Goal: Transaction & Acquisition: Purchase product/service

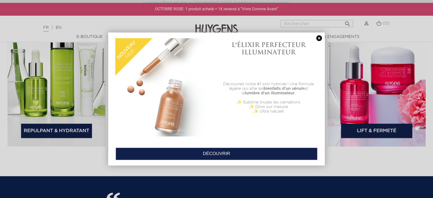
scroll to position [863, 0]
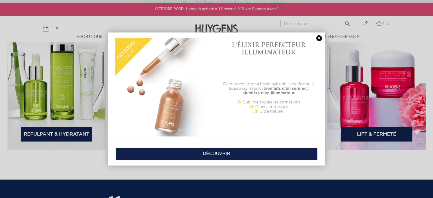
click at [320, 39] on link at bounding box center [319, 38] width 8 height 6
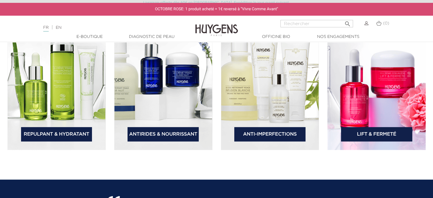
click at [167, 96] on img at bounding box center [163, 79] width 98 height 142
click at [162, 130] on link "Antirides & Nourrissant" at bounding box center [163, 134] width 71 height 14
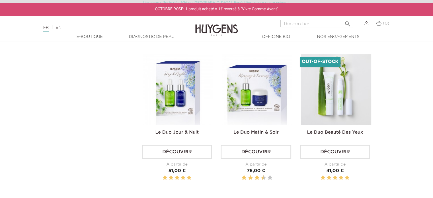
scroll to position [470, 0]
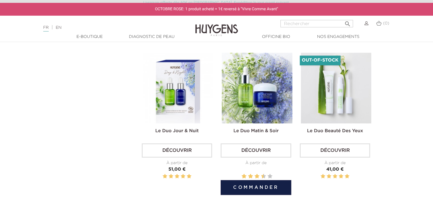
click at [261, 92] on img at bounding box center [257, 88] width 70 height 70
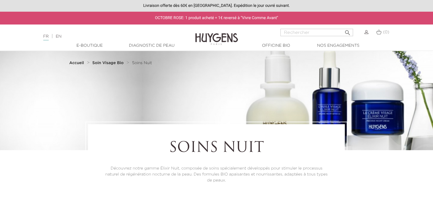
scroll to position [470, 0]
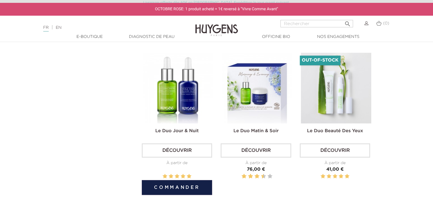
click at [181, 107] on img at bounding box center [178, 88] width 70 height 70
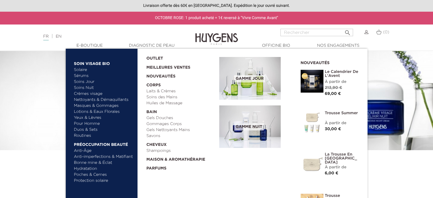
click at [82, 83] on link "Soins Jour" at bounding box center [104, 82] width 60 height 6
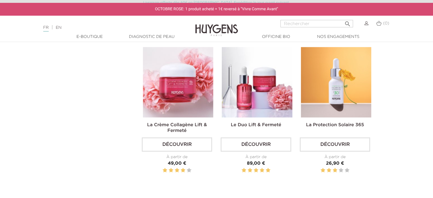
scroll to position [616, 0]
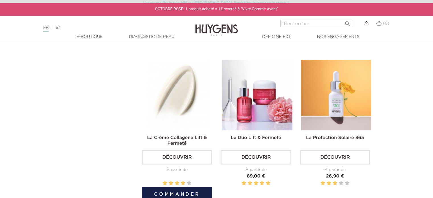
click at [175, 100] on img at bounding box center [178, 95] width 70 height 70
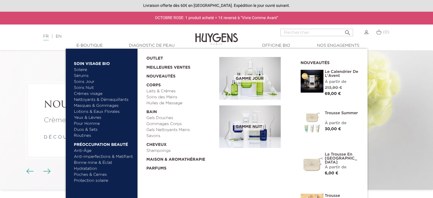
click at [83, 81] on link "Soins Jour" at bounding box center [104, 82] width 60 height 6
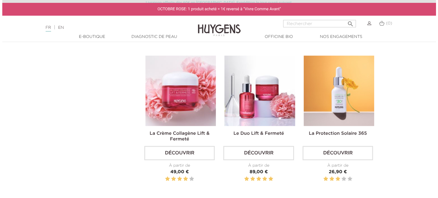
scroll to position [628, 0]
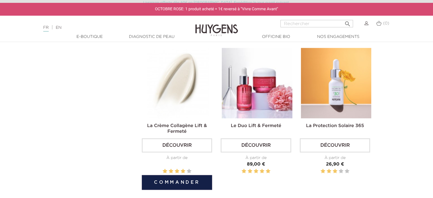
click at [177, 182] on button "Commander" at bounding box center [177, 182] width 70 height 15
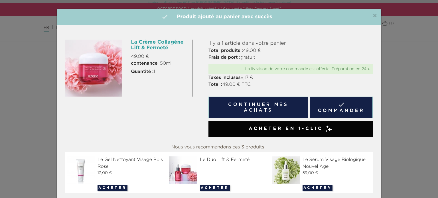
click at [332, 110] on link " Commander" at bounding box center [340, 108] width 63 height 22
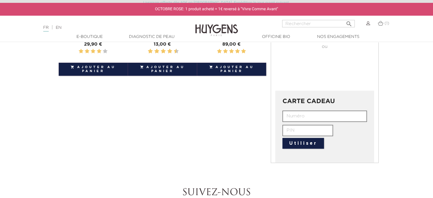
scroll to position [191, 0]
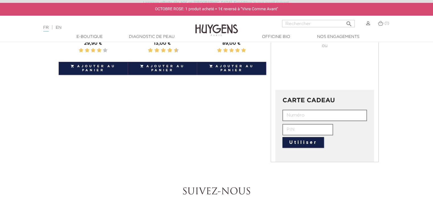
paste input "HALJ-80FA-B77V-J3TC"
click at [305, 142] on button "Utiliser" at bounding box center [304, 142] width 42 height 11
click at [350, 113] on input "HALJ-80FA-B77V-J3TC" at bounding box center [325, 115] width 85 height 11
type input "H"
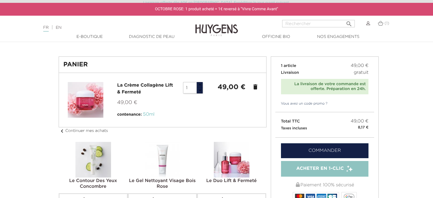
scroll to position [9, 0]
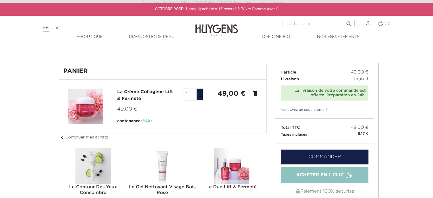
click at [303, 108] on link "Vous avez un code promo ?" at bounding box center [301, 109] width 52 height 5
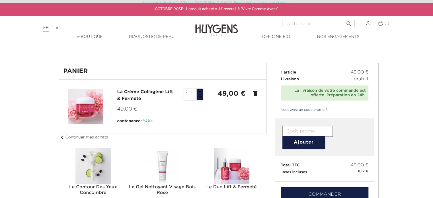
paste input "HALJ-80FA-B77V-J3TC"
type input "HALJ-80FA-B77V-J3TC"
click at [302, 142] on button "Ajouter" at bounding box center [304, 142] width 42 height 13
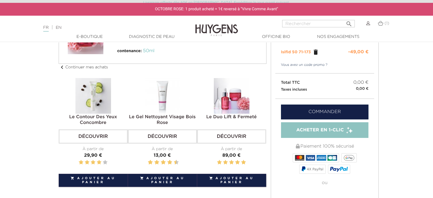
scroll to position [101, 0]
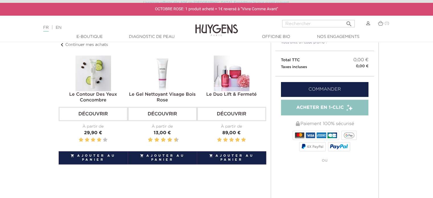
click at [346, 87] on link "Commander" at bounding box center [325, 89] width 88 height 15
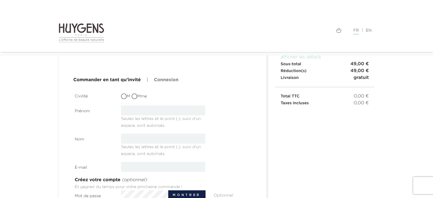
scroll to position [56, 0]
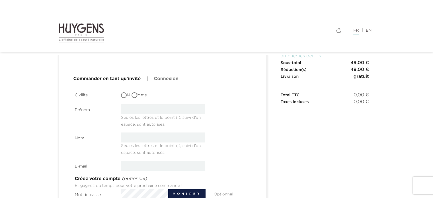
drag, startPoint x: 435, startPoint y: 36, endPoint x: 433, endPoint y: 60, distance: 23.5
click at [433, 60] on html "Langue : FR | EN Français English  Rechercher (1) " at bounding box center [216, 43] width 433 height 198
click at [137, 93] on input "Mme" at bounding box center [135, 96] width 6 height 6
radio input "true"
click at [133, 109] on input "text" at bounding box center [163, 109] width 84 height 10
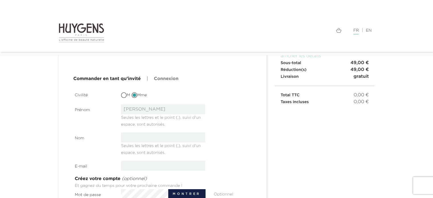
type input "[PERSON_NAME]"
click at [132, 136] on input "text" at bounding box center [163, 137] width 84 height 10
type input "GRESSIER"
click at [229, 143] on div "Nom GRESSIER Seules les lettres et le point (.), suivi d'un espace, sont autori…" at bounding box center [163, 144] width 185 height 24
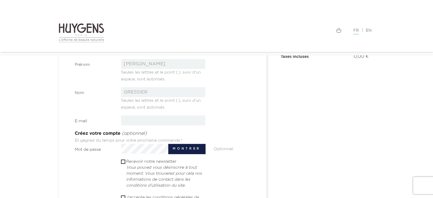
scroll to position [113, 0]
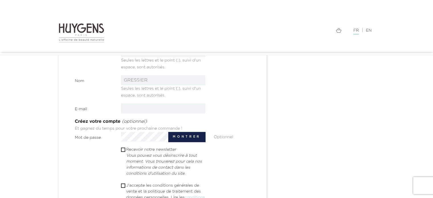
click at [177, 105] on input "email" at bounding box center [163, 108] width 84 height 10
type input "[EMAIL_ADDRESS][DOMAIN_NAME]"
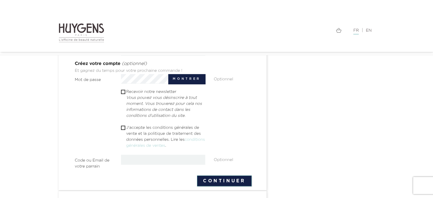
scroll to position [171, 0]
click at [124, 126] on input "checkbox" at bounding box center [123, 127] width 4 height 4
checkbox input "true"
click at [227, 182] on button "Continuer" at bounding box center [224, 180] width 55 height 11
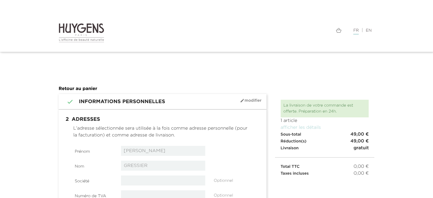
select select "8"
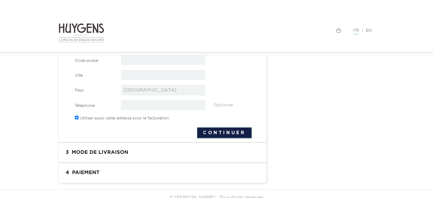
scroll to position [177, 0]
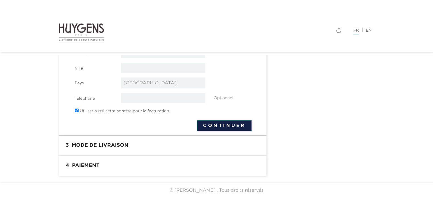
click at [203, 151] on section "3 Mode de livraison" at bounding box center [163, 146] width 208 height 20
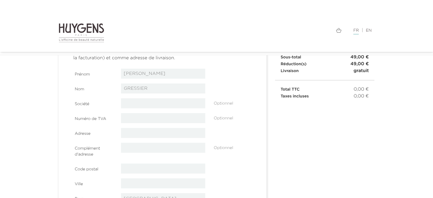
scroll to position [74, 0]
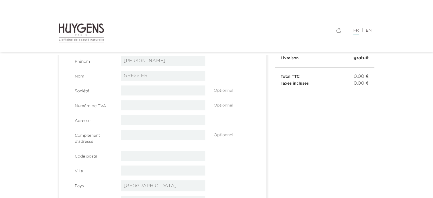
click at [145, 119] on input "text" at bounding box center [163, 120] width 84 height 10
type input "505 rue sainte marie"
click at [304, 137] on div " 1 Informations personnelles mode_edit Modifier Commander en tant qu'invité | …" at bounding box center [216, 141] width 325 height 275
click at [180, 155] on input "text" at bounding box center [163, 156] width 84 height 10
type input "44310"
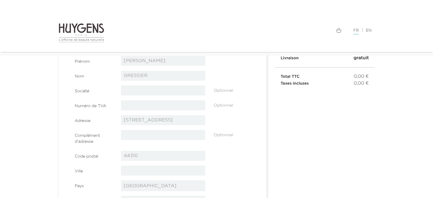
click at [165, 173] on input "text" at bounding box center [163, 170] width 84 height 10
type input "saint philbert de grand lieu"
click at [324, 173] on div " 1 Informations personnelles mode_edit Modifier Commander en tant qu'invité | …" at bounding box center [216, 141] width 325 height 275
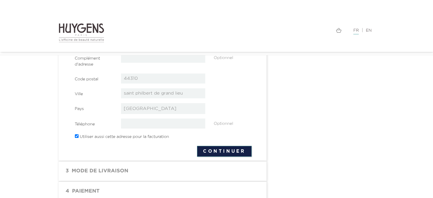
scroll to position [156, 0]
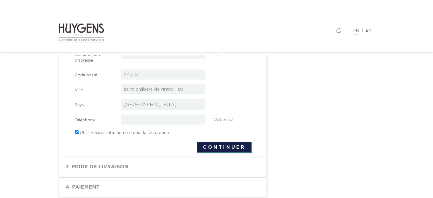
click at [240, 149] on button "Continuer" at bounding box center [224, 147] width 55 height 11
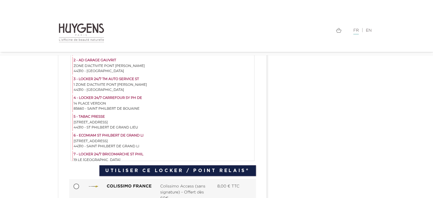
scroll to position [9, 0]
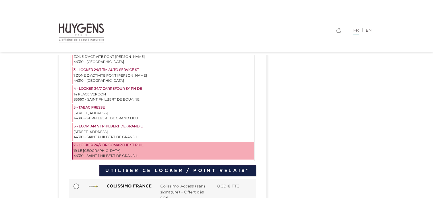
click at [107, 151] on div "19 LE MOULIN DE LA CHAUSSEE" at bounding box center [164, 150] width 180 height 5
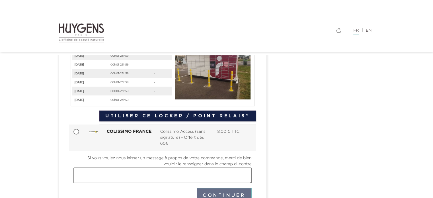
scroll to position [204, 0]
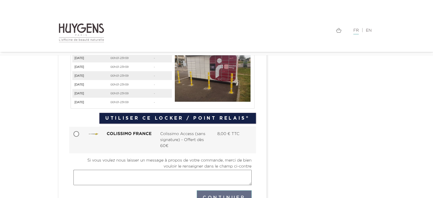
click at [220, 115] on button "Utiliser ce Locker / Point Relais®" at bounding box center [177, 118] width 156 height 11
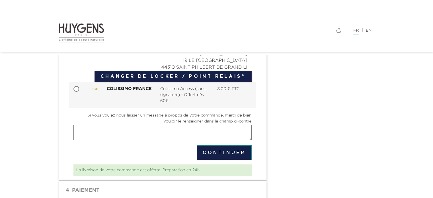
scroll to position [112, 0]
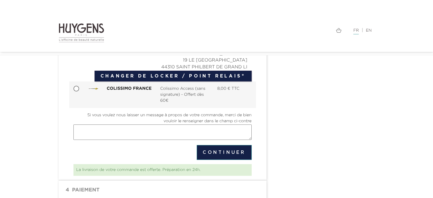
click at [232, 151] on button "Continuer" at bounding box center [224, 152] width 55 height 15
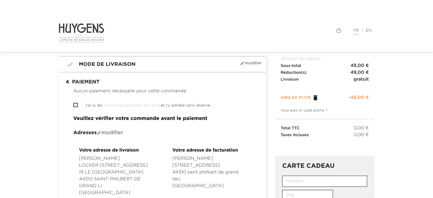
scroll to position [54, 0]
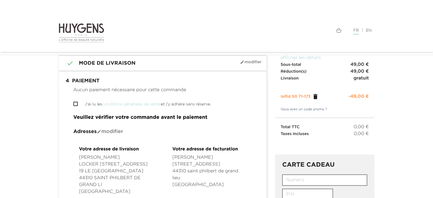
click at [77, 104] on span "" at bounding box center [75, 104] width 4 height 4
click at [76, 102] on input "J'ai lu les conditions générales de vente et j'y adhère sans réserve." at bounding box center [75, 104] width 4 height 4
checkbox input "true"
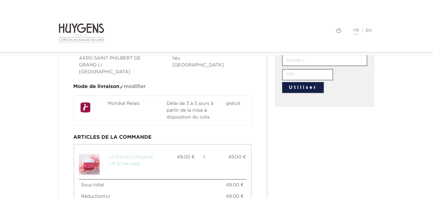
scroll to position [281, 0]
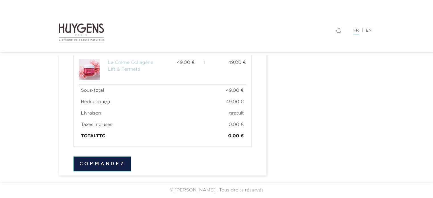
click at [118, 162] on button "Commandez" at bounding box center [102, 163] width 58 height 15
